Goal: Transaction & Acquisition: Purchase product/service

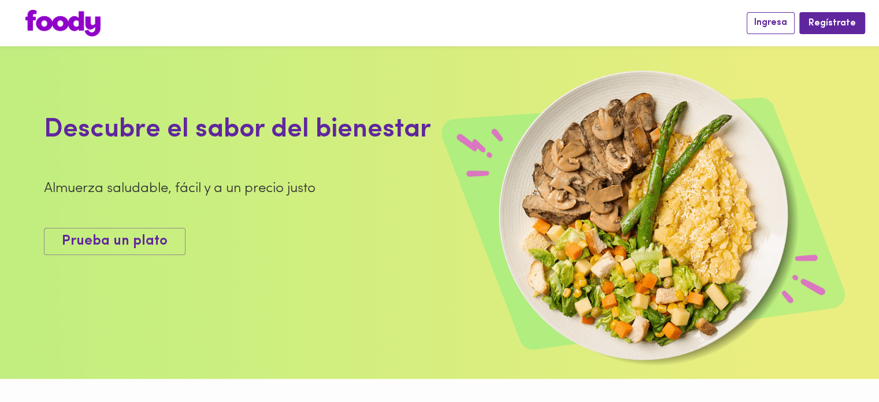
click at [786, 25] on span "Ingresa" at bounding box center [771, 22] width 33 height 11
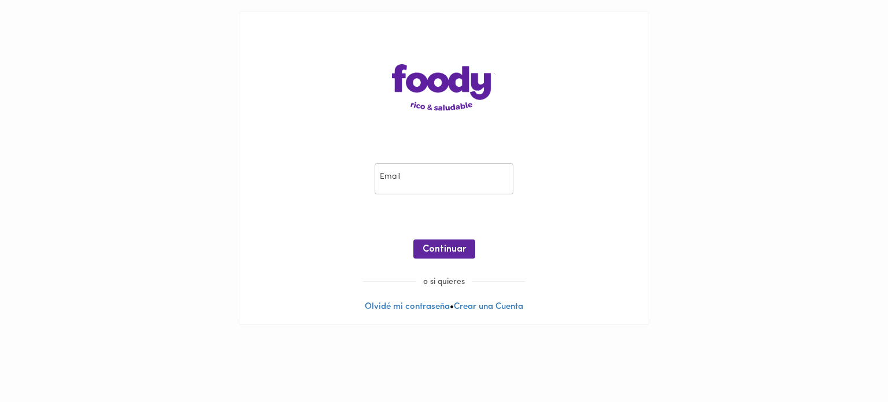
click at [416, 186] on input "email" at bounding box center [444, 179] width 139 height 32
type input "hector.andres.pereira@gmail.com"
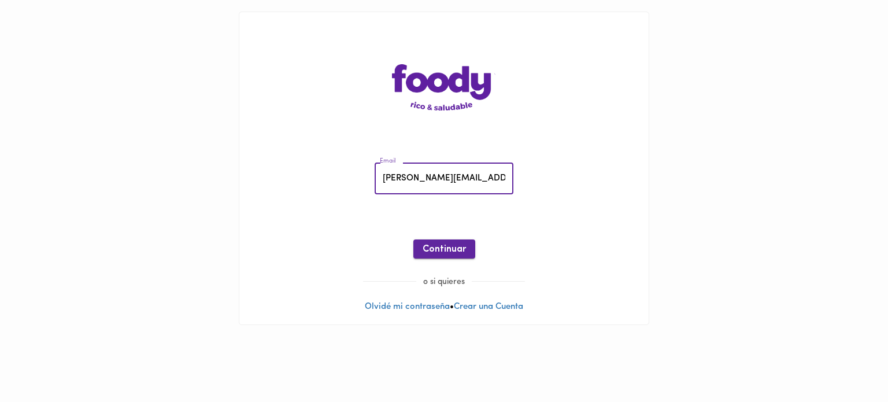
click at [452, 245] on span "Continuar" at bounding box center [444, 249] width 43 height 11
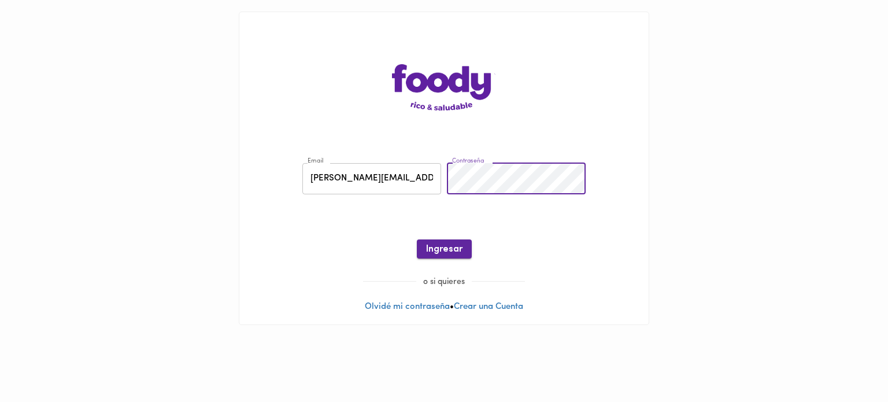
click at [456, 247] on span "Ingresar" at bounding box center [444, 249] width 36 height 11
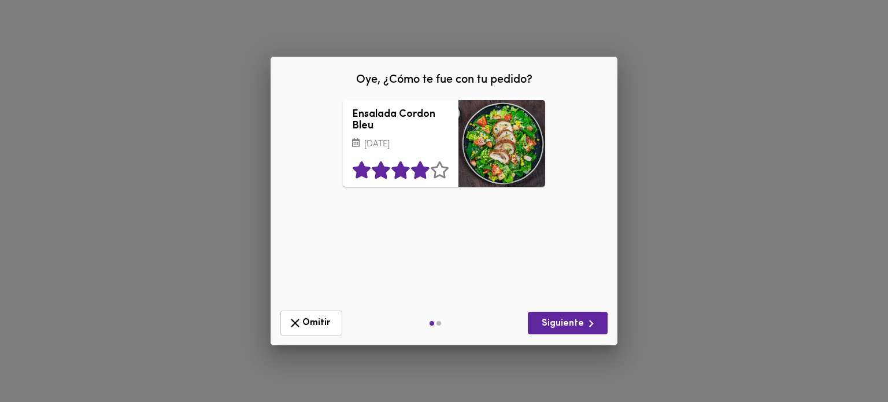
click at [415, 179] on icon at bounding box center [420, 170] width 18 height 17
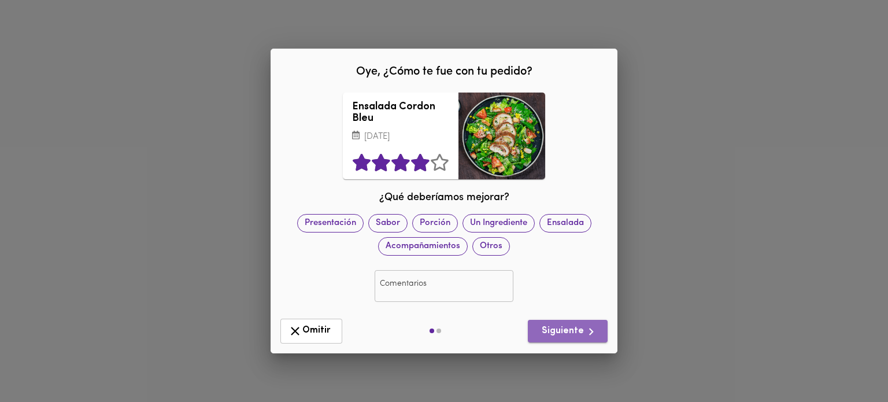
click at [581, 337] on span "Siguiente" at bounding box center [567, 331] width 61 height 14
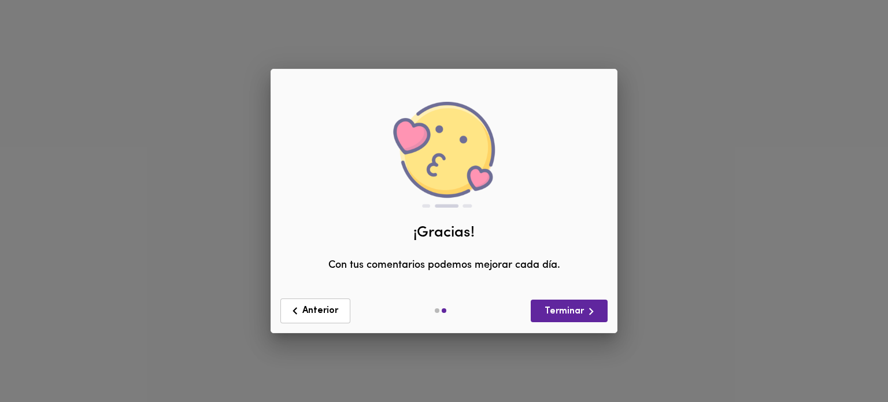
click at [576, 328] on div "Anterior Terminar" at bounding box center [444, 311] width 337 height 34
click at [574, 319] on span "Terminar" at bounding box center [569, 311] width 58 height 14
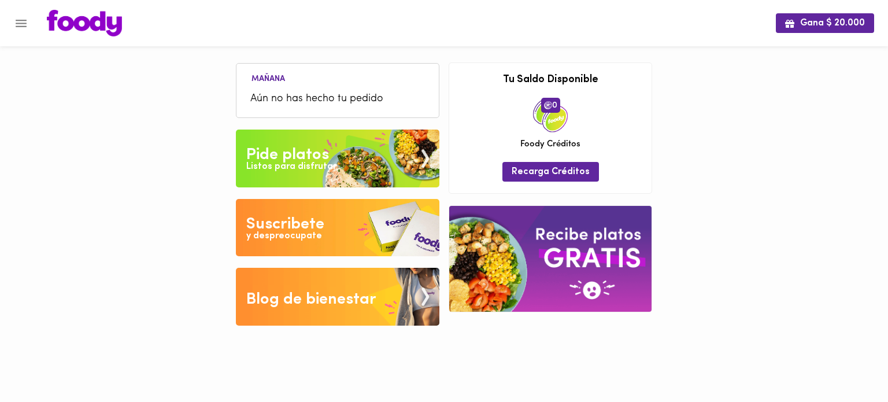
click at [292, 147] on div "Pide platos" at bounding box center [287, 154] width 83 height 23
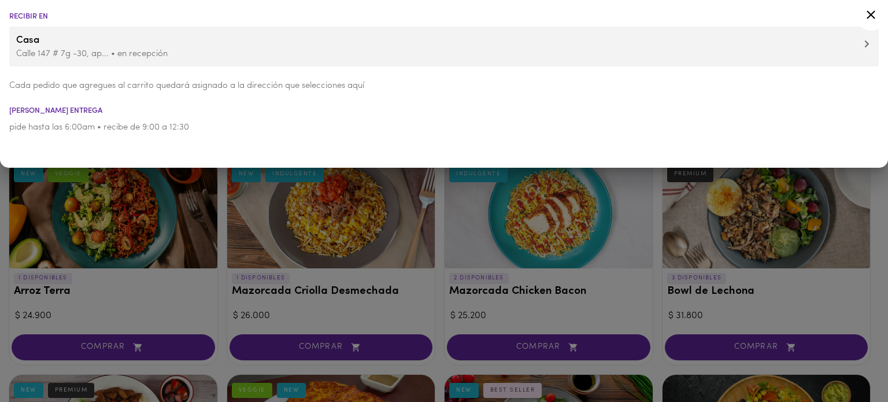
click at [113, 50] on p "Calle 147 # 7g -30, ap... • en recepción" at bounding box center [444, 54] width 856 height 12
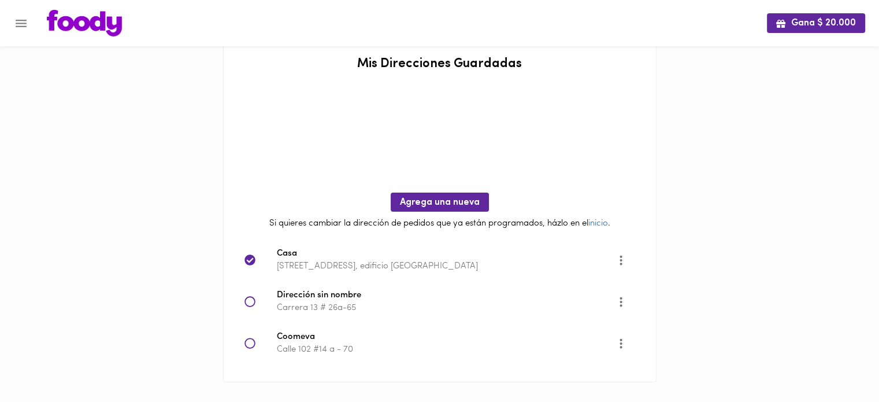
scroll to position [25, 0]
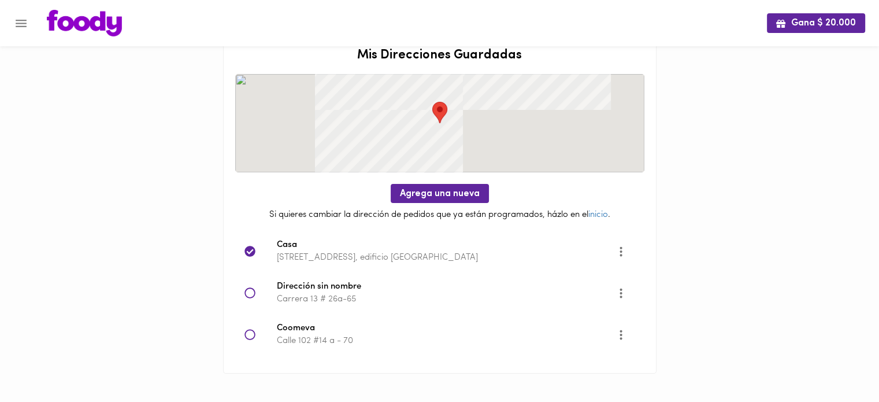
click at [305, 254] on p "[STREET_ADDRESS], edificio [GEOGRAPHIC_DATA]" at bounding box center [447, 258] width 340 height 12
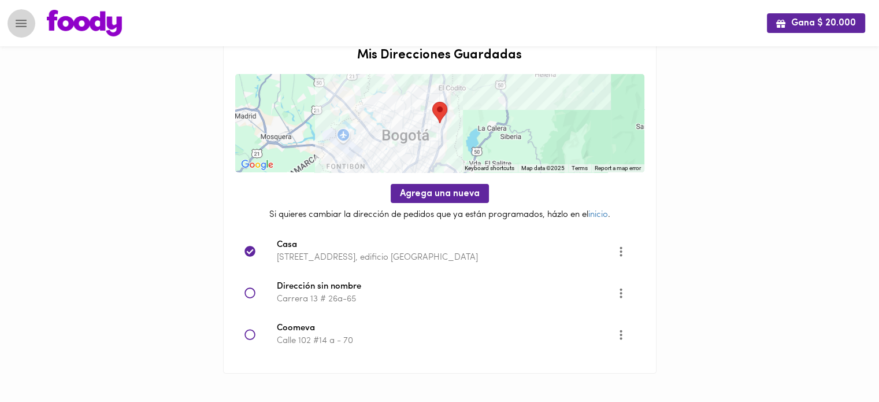
click at [25, 24] on icon "Menu" at bounding box center [21, 23] width 14 height 14
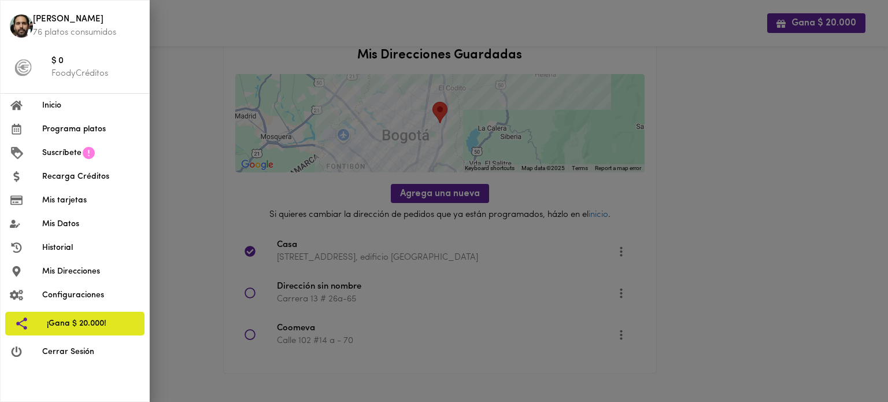
click at [167, 57] on div at bounding box center [444, 201] width 888 height 402
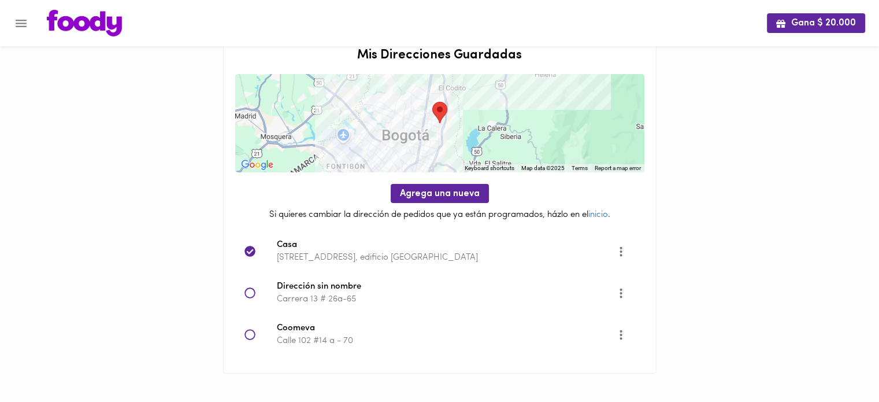
click at [104, 23] on img at bounding box center [84, 23] width 75 height 27
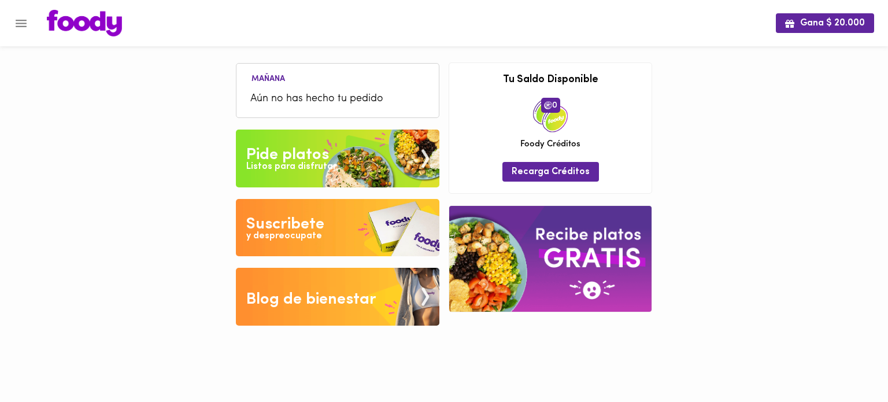
click at [319, 158] on div "Pide platos" at bounding box center [287, 154] width 83 height 23
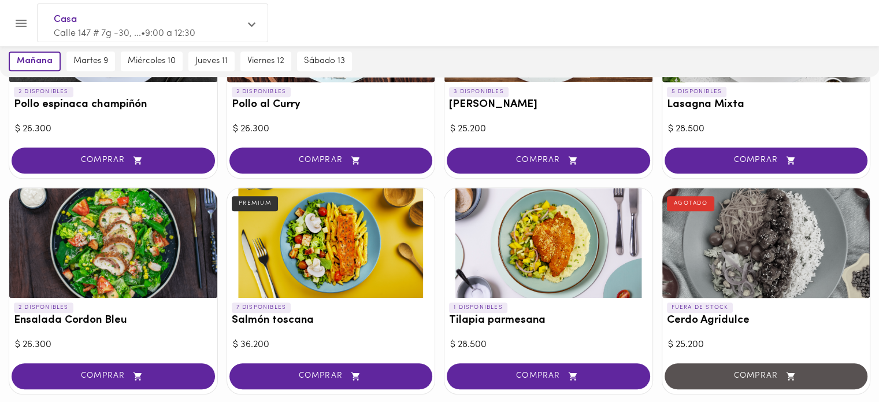
scroll to position [622, 0]
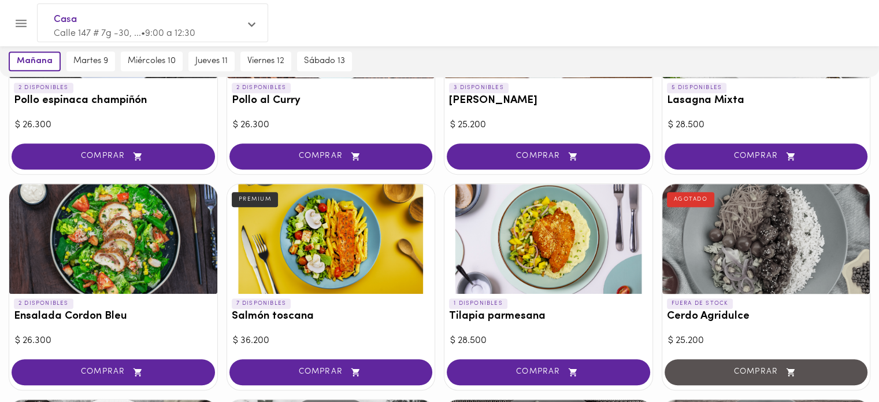
click at [305, 236] on div at bounding box center [331, 239] width 208 height 110
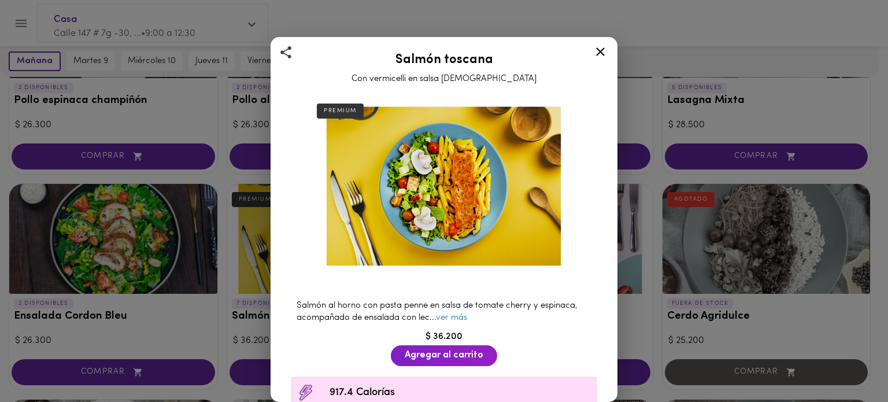
click at [503, 180] on img at bounding box center [444, 187] width 264 height 186
click at [604, 56] on icon at bounding box center [600, 52] width 14 height 14
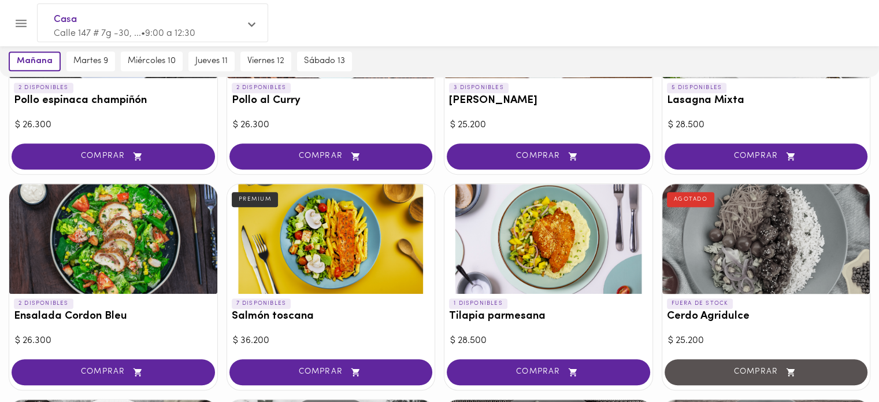
click at [531, 247] on div at bounding box center [549, 239] width 208 height 110
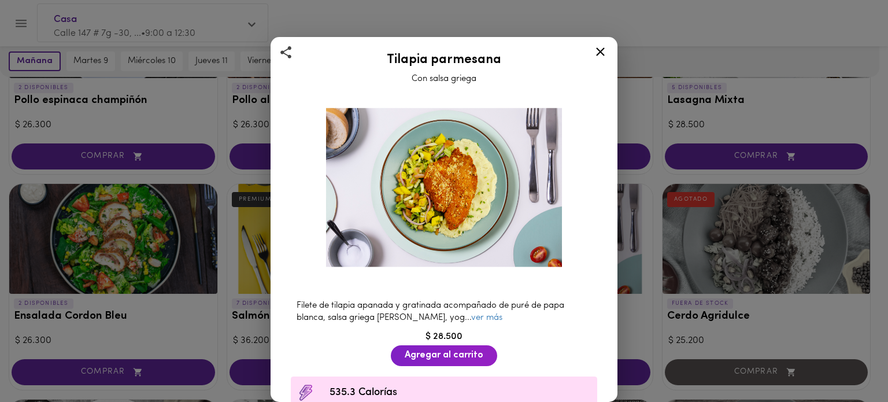
click at [601, 49] on icon at bounding box center [600, 52] width 14 height 14
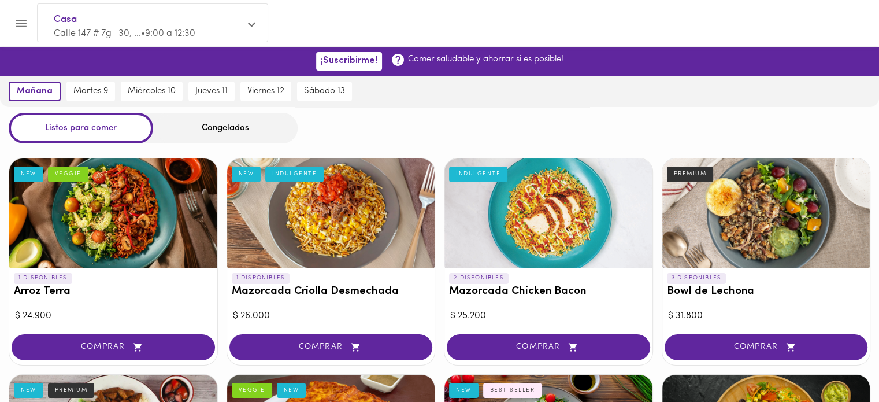
click at [561, 249] on div at bounding box center [549, 213] width 208 height 110
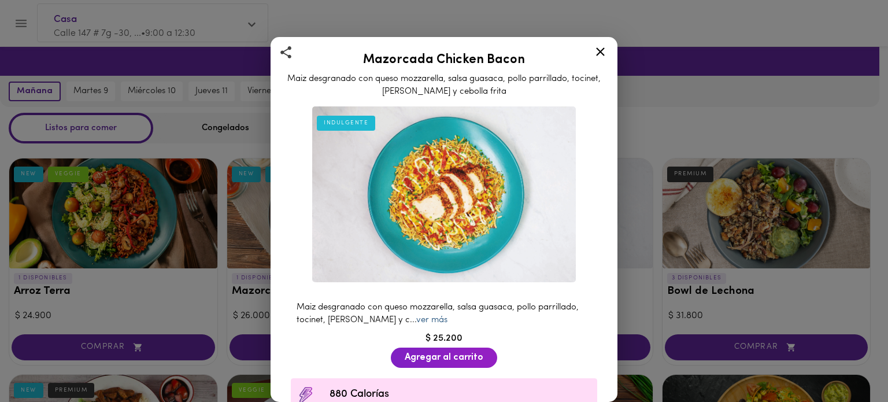
click at [448, 316] on link "ver más" at bounding box center [431, 320] width 31 height 9
click at [630, 271] on div "Mazorcada Chicken Bacon Maiz desgranado con queso mozzarella, salsa guasaca, po…" at bounding box center [444, 201] width 888 height 402
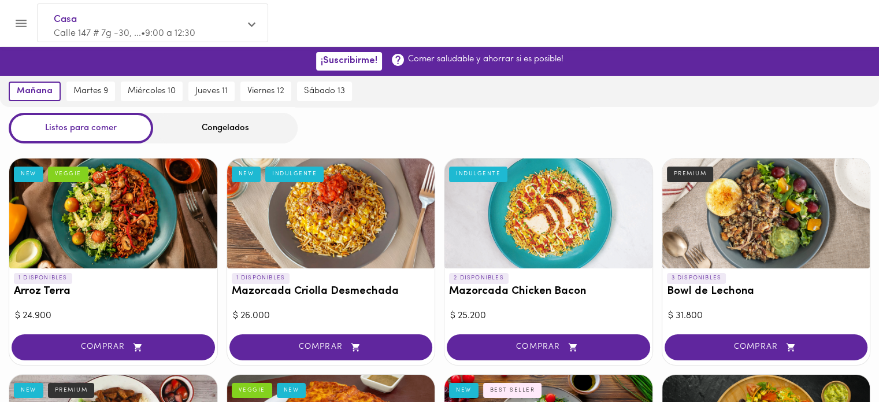
click at [322, 238] on div at bounding box center [331, 213] width 208 height 110
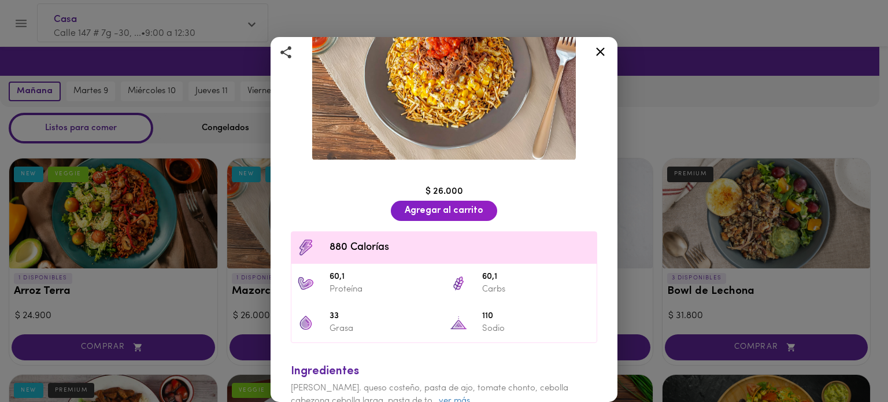
scroll to position [150, 0]
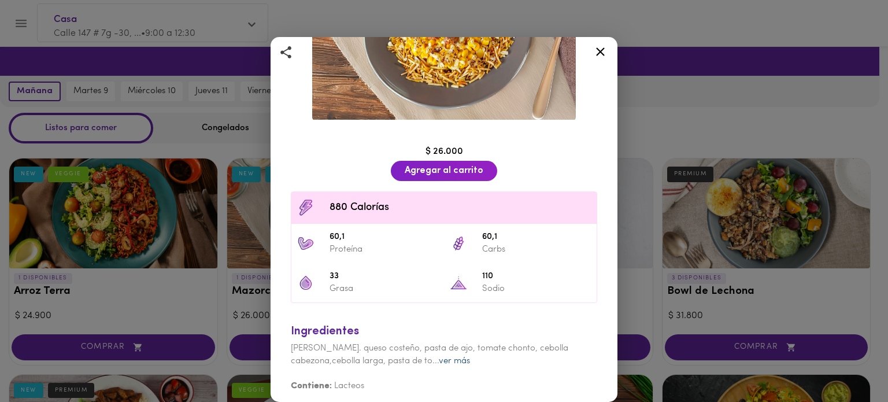
click at [461, 357] on link "ver más" at bounding box center [454, 361] width 31 height 9
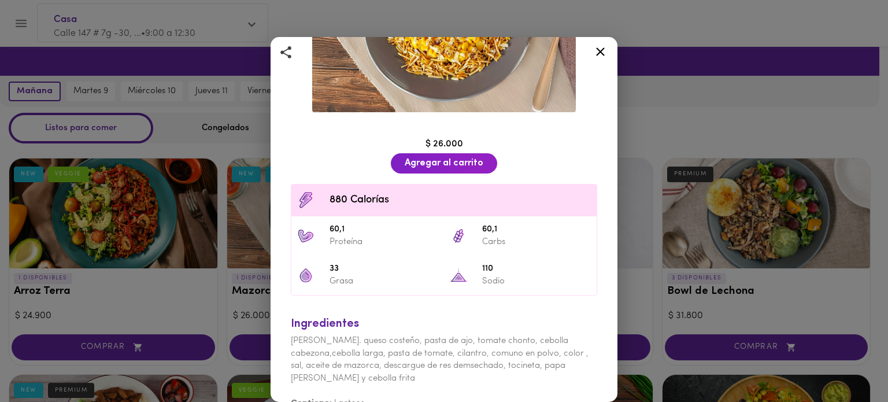
scroll to position [176, 0]
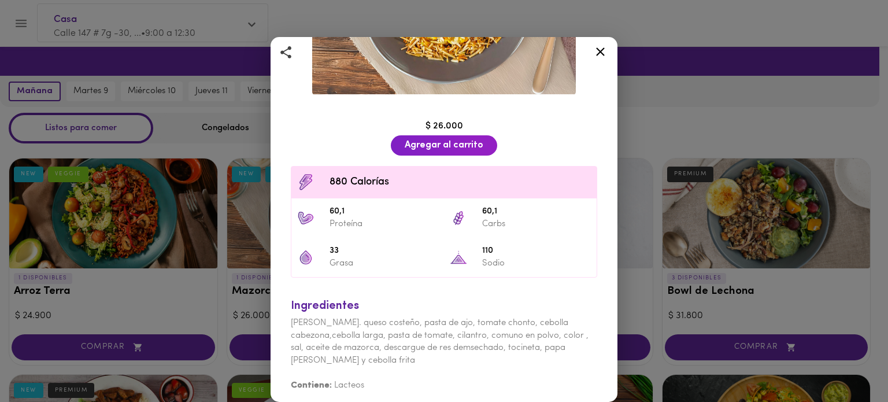
click at [599, 51] on icon at bounding box center [600, 52] width 14 height 14
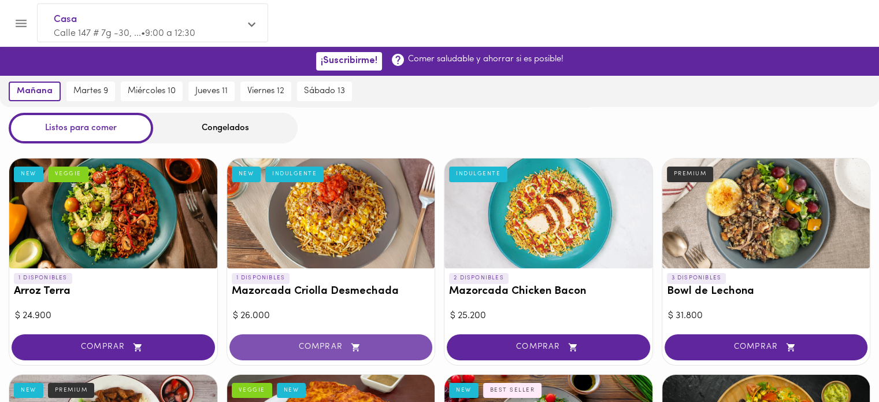
click at [338, 342] on span "COMPRAR" at bounding box center [331, 347] width 175 height 10
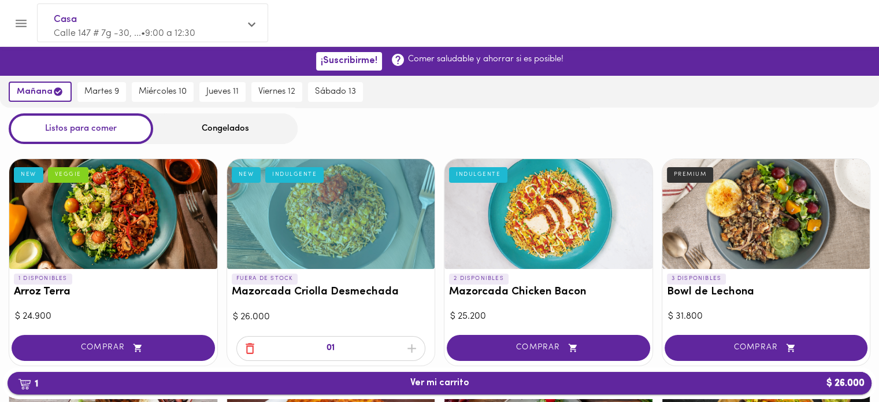
click at [423, 386] on span "1 Ver mi carrito $ 26.000" at bounding box center [440, 383] width 59 height 11
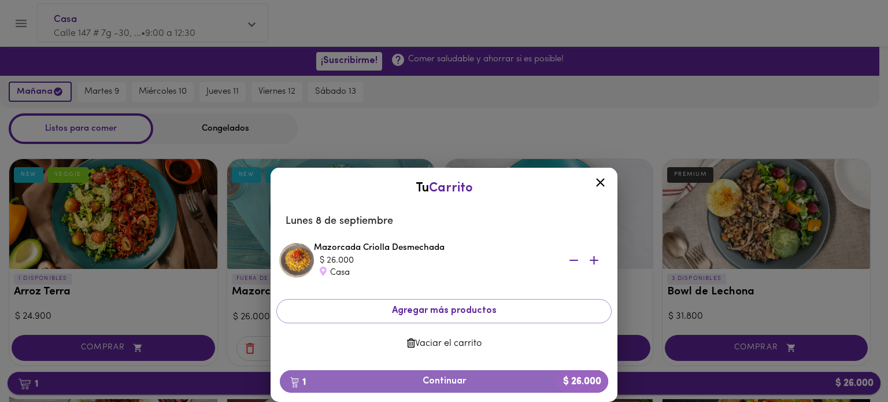
click at [423, 386] on span "1 Continuar $ 26.000" at bounding box center [444, 381] width 310 height 11
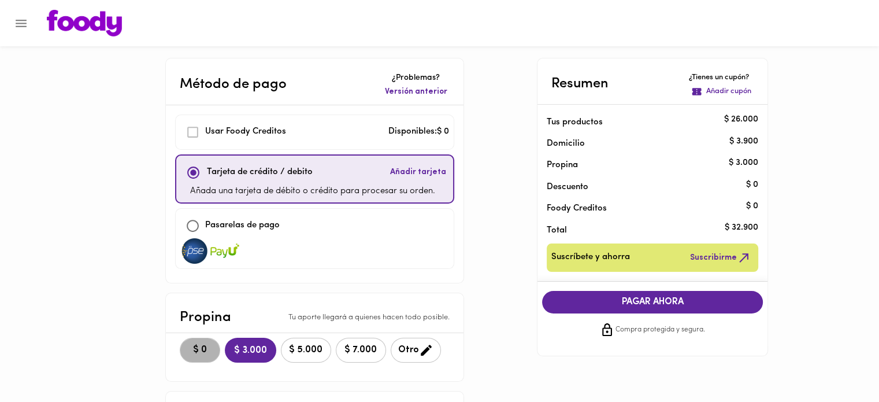
click at [199, 348] on span "$ 0" at bounding box center [199, 350] width 25 height 11
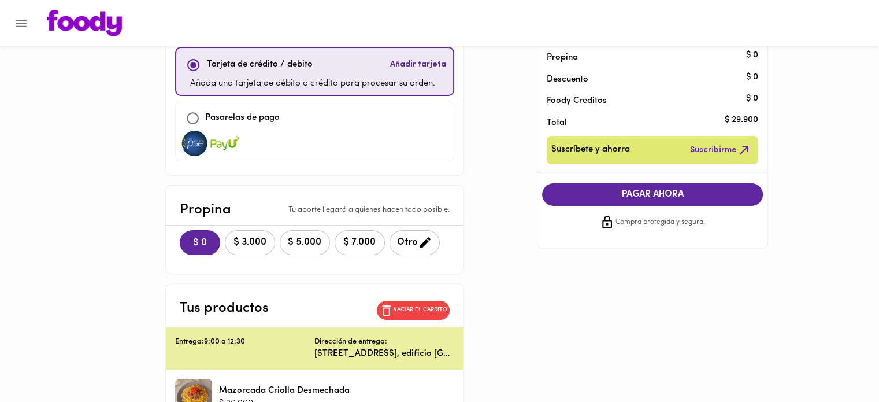
scroll to position [107, 0]
click at [671, 195] on span "PAGAR AHORA" at bounding box center [653, 195] width 198 height 11
click at [190, 115] on input "checkbox" at bounding box center [192, 118] width 25 height 25
checkbox input "true"
checkbox input "false"
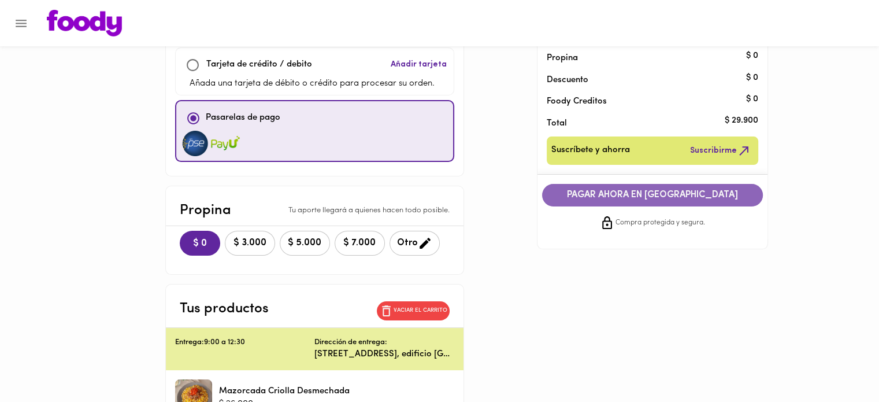
click at [692, 197] on span "PAGAR AHORA EN PASARELA" at bounding box center [653, 195] width 198 height 11
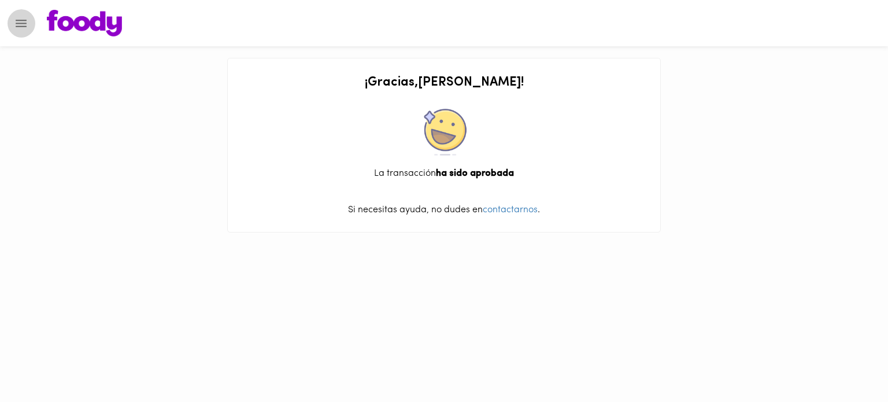
click at [16, 23] on icon "Menu" at bounding box center [21, 24] width 11 height 8
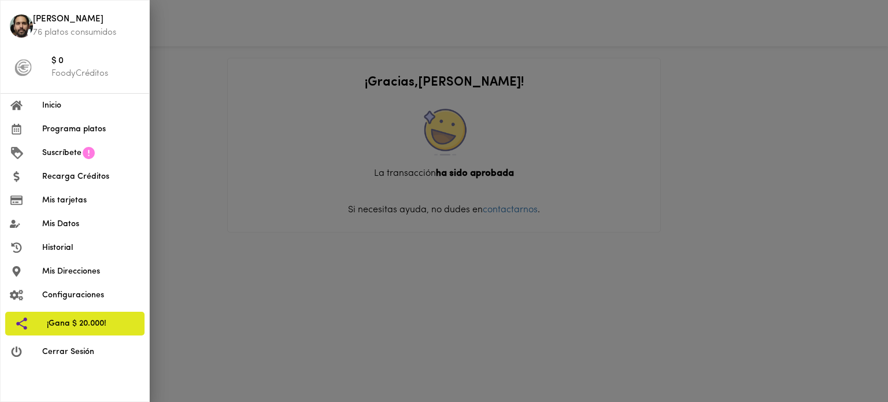
click at [70, 106] on span "Inicio" at bounding box center [91, 105] width 98 height 12
